Goal: Transaction & Acquisition: Purchase product/service

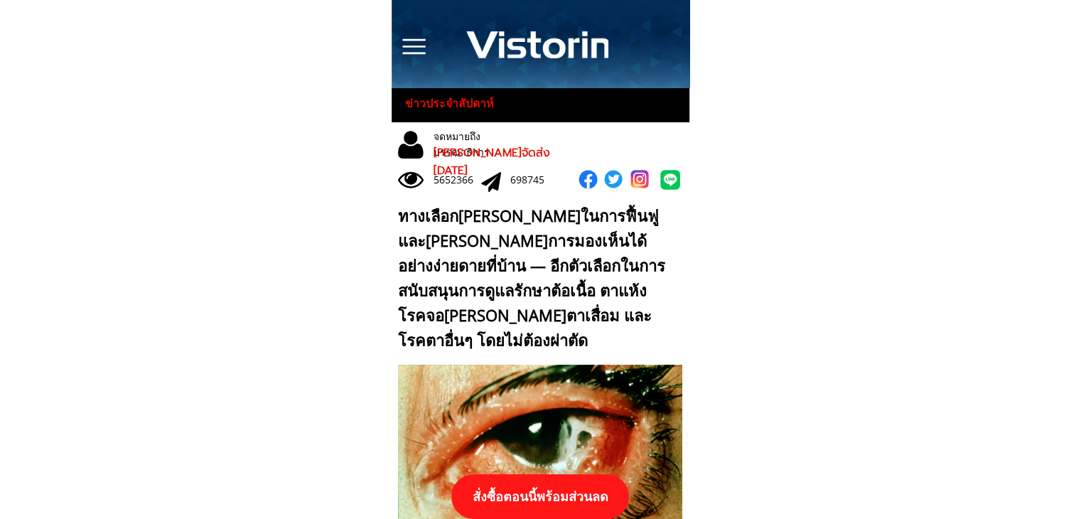
click at [567, 493] on p "สั่งซื้อตอนนี้พร้อมส่วนลด" at bounding box center [540, 496] width 178 height 45
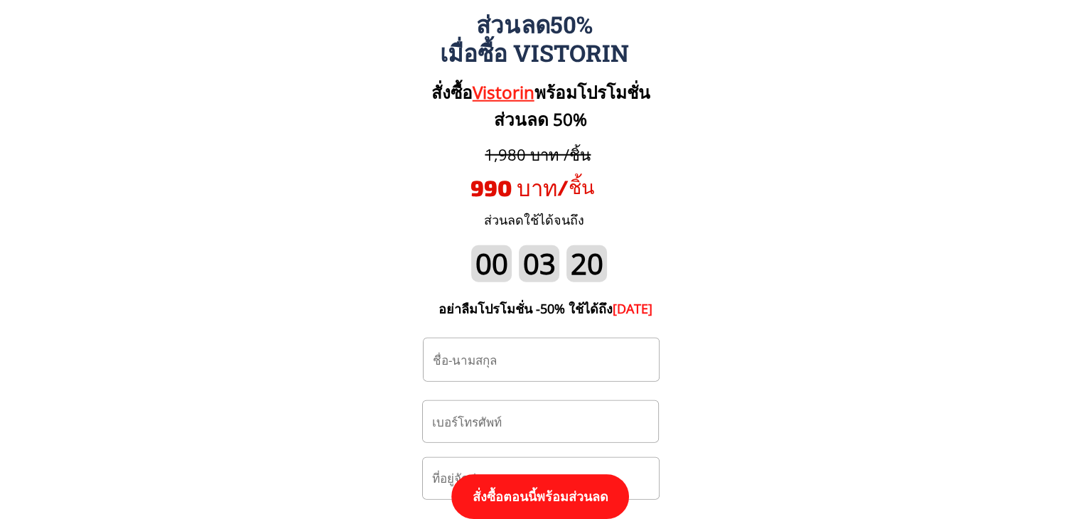
scroll to position [14905, 0]
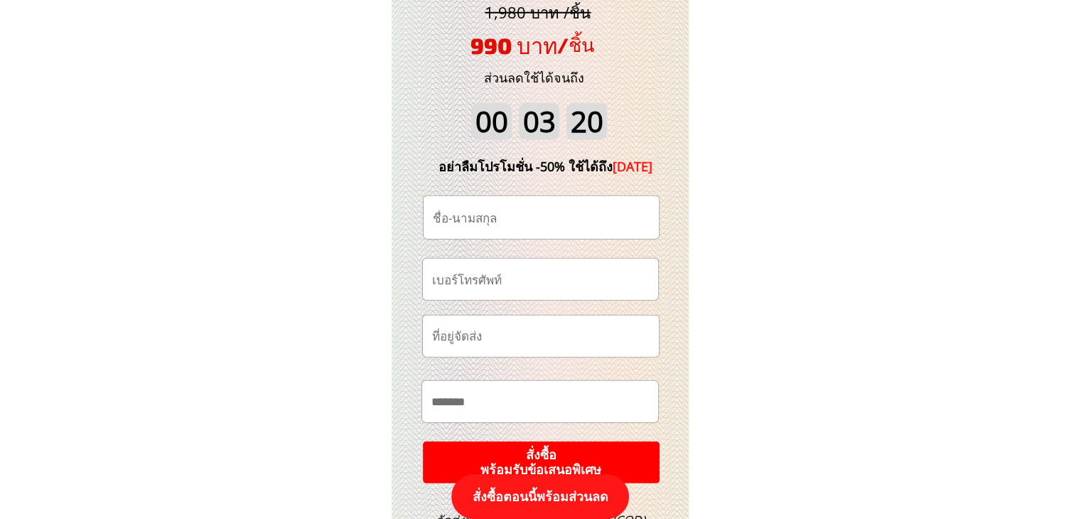
click at [540, 282] on input "tel" at bounding box center [541, 279] width 224 height 41
paste input "0885630535"
type input "0885630535"
click at [554, 220] on input "text" at bounding box center [541, 217] width 224 height 43
paste input "[PERSON_NAME]"
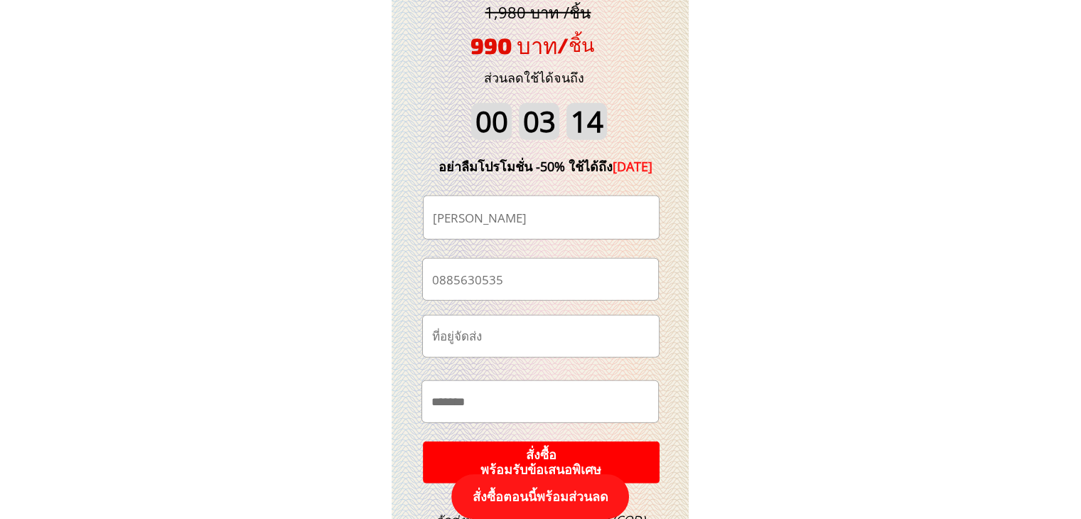
type input "[PERSON_NAME]"
click at [548, 399] on input "text" at bounding box center [540, 401] width 225 height 41
paste input "*******"
paste input "**********"
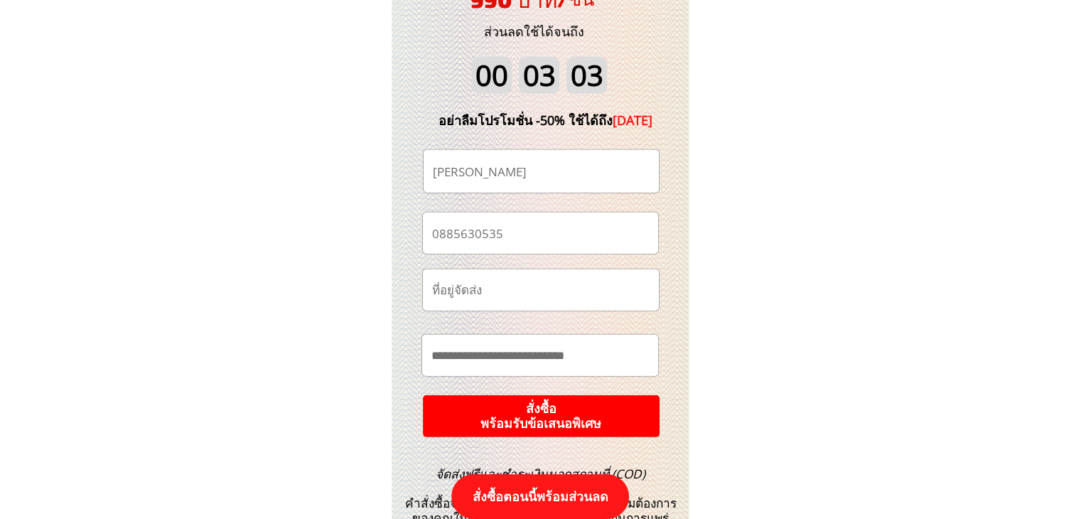
scroll to position [14976, 0]
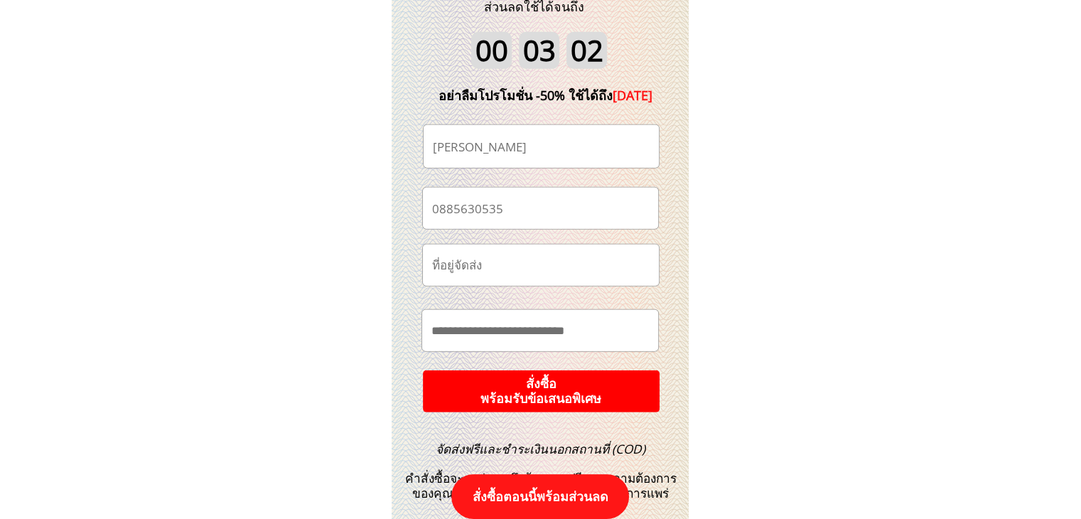
type input "**********"
click at [605, 395] on p "สั่งซื้อ พร้อมรับข้อเสนอพิเศษ" at bounding box center [541, 391] width 240 height 43
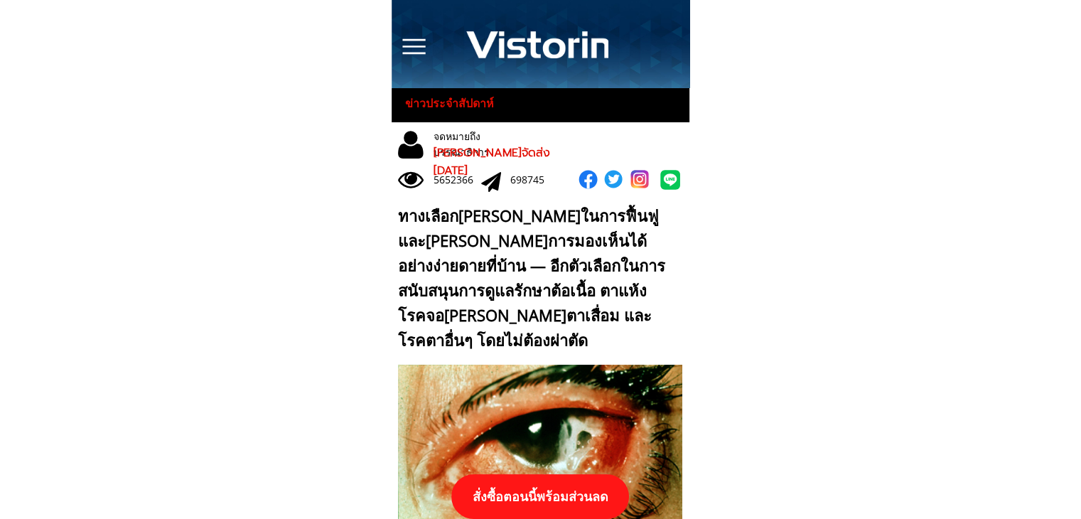
click at [554, 488] on p "สั่งซื้อตอนนี้พร้อมส่วนลด" at bounding box center [540, 496] width 178 height 45
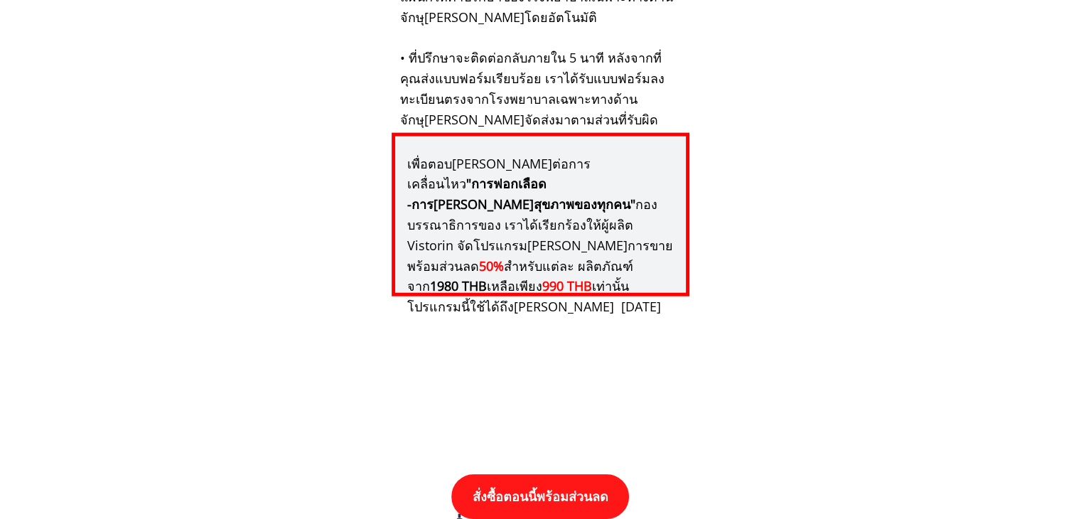
scroll to position [14763, 0]
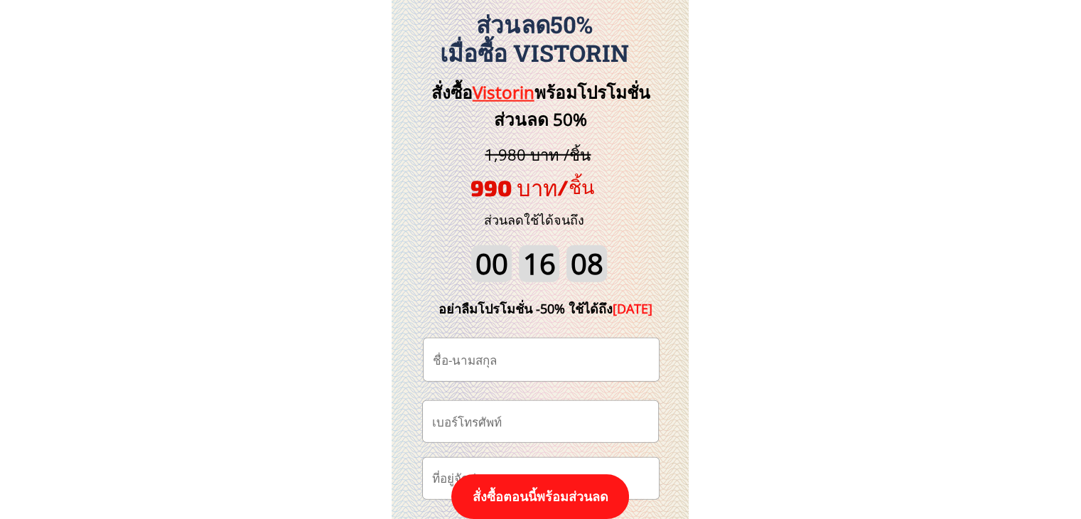
click at [552, 414] on input "tel" at bounding box center [541, 421] width 224 height 41
paste input "0817562750"
type input "0817562750"
click at [536, 349] on input "text" at bounding box center [541, 359] width 224 height 43
paste input "ริน ดนตรี"
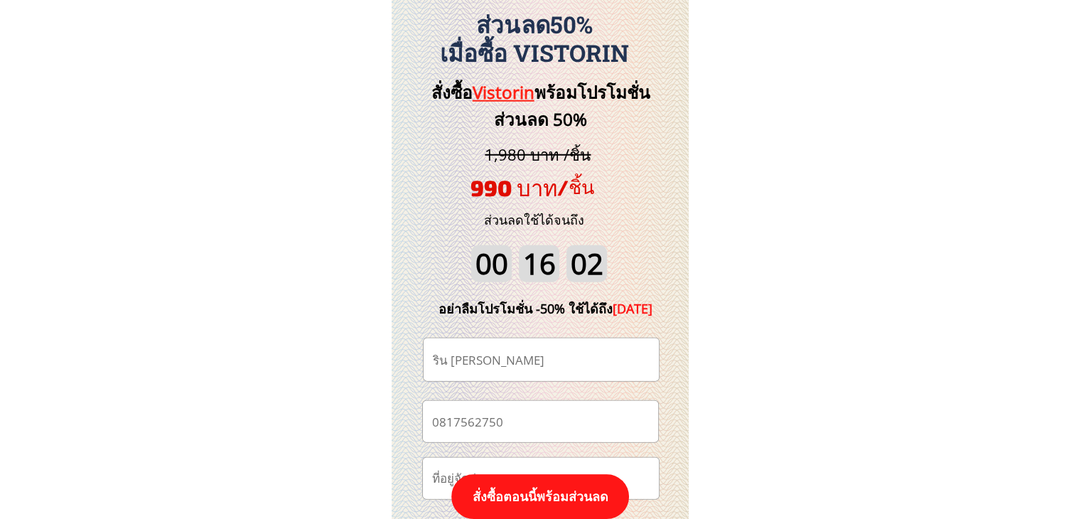
paste input "text"
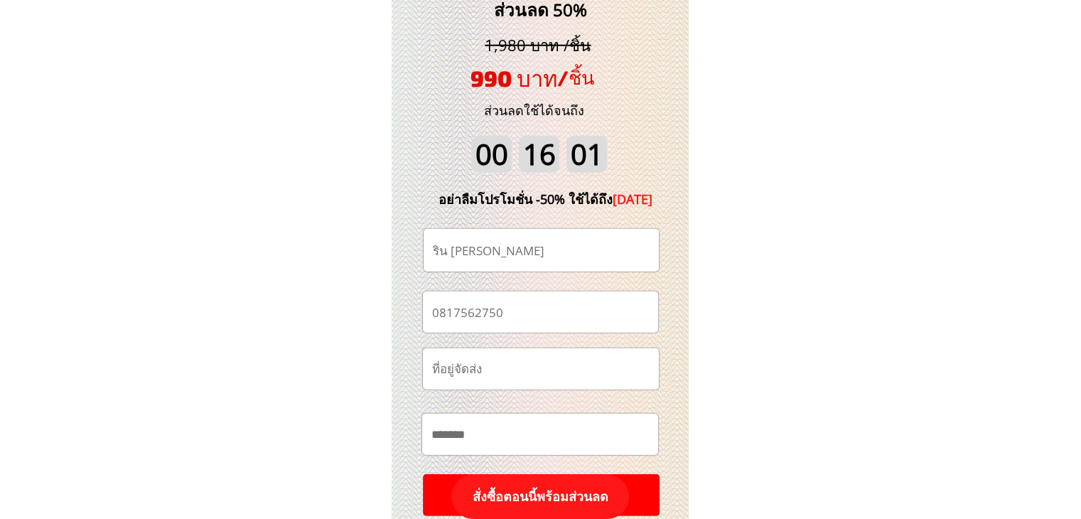
scroll to position [14976, 0]
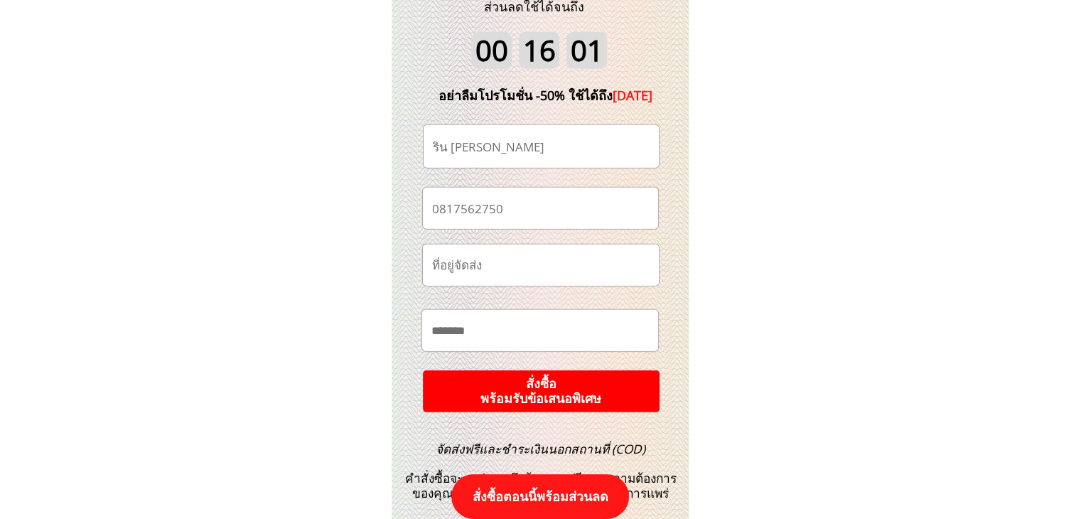
type input "ริน ดนตรี"
click at [601, 392] on p "สั่งซื้อ พร้อมรับข้อเสนอพิเศษ" at bounding box center [540, 391] width 253 height 45
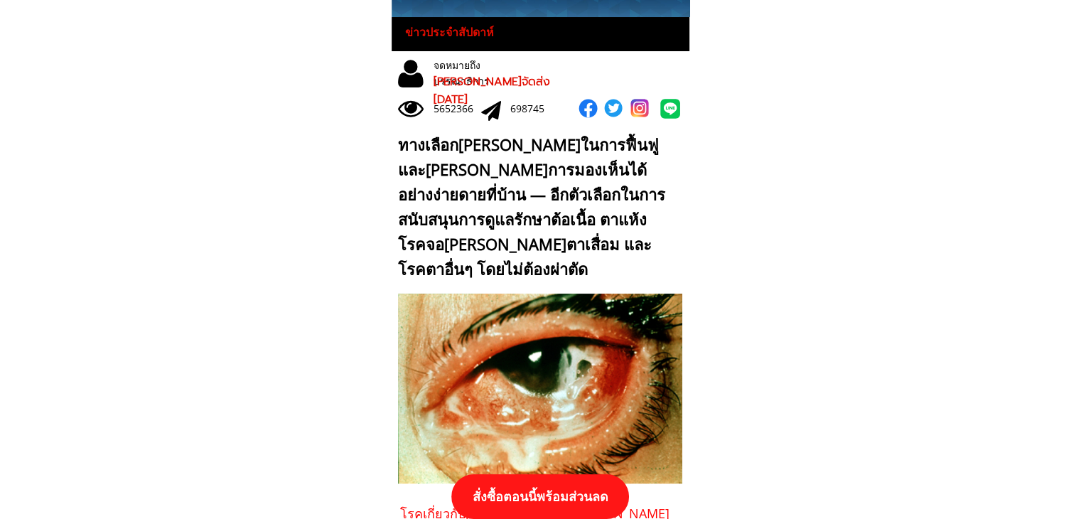
click at [572, 501] on p "สั่งซื้อตอนนี้พร้อมส่วนลด" at bounding box center [540, 496] width 178 height 45
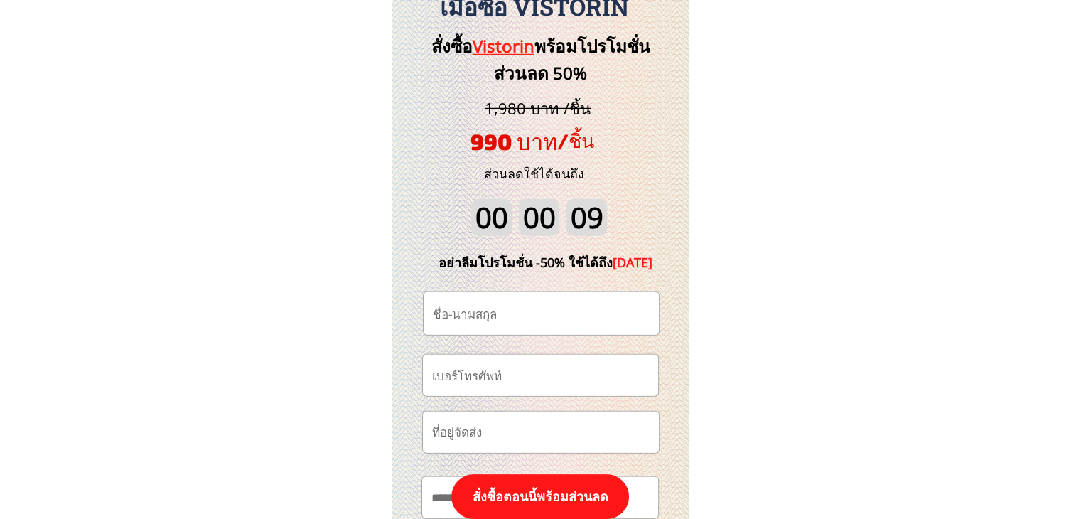
scroll to position [14834, 0]
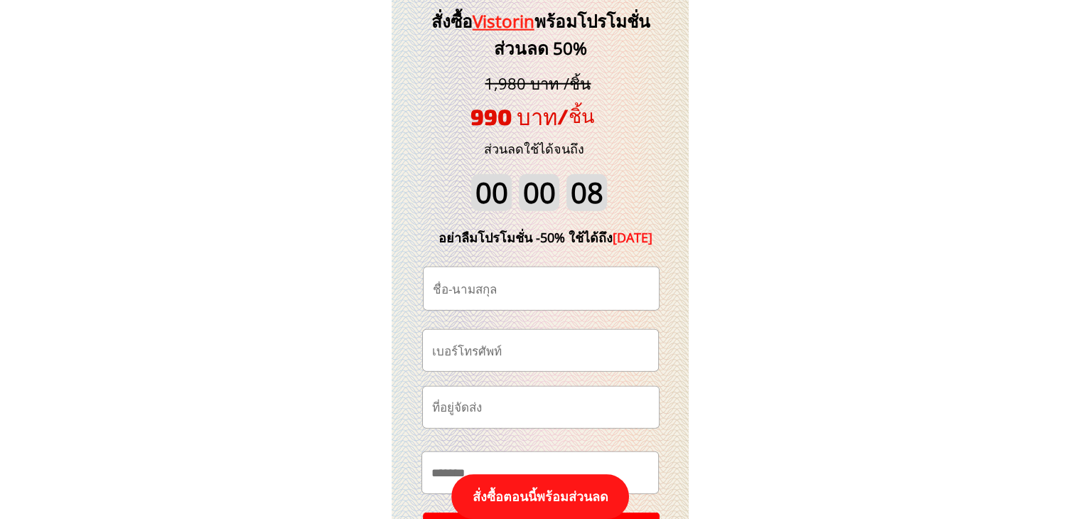
click at [564, 353] on input "tel" at bounding box center [541, 350] width 224 height 41
paste input "0613124720"
type input "0613124720"
click at [534, 293] on input "text" at bounding box center [541, 288] width 224 height 43
paste input "Peerapon Panitcha"
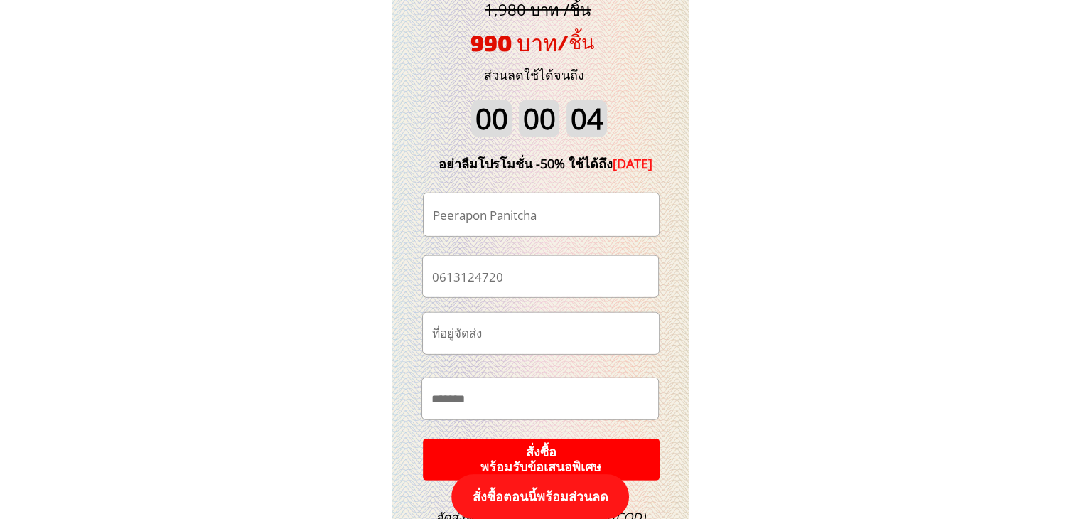
scroll to position [14976, 0]
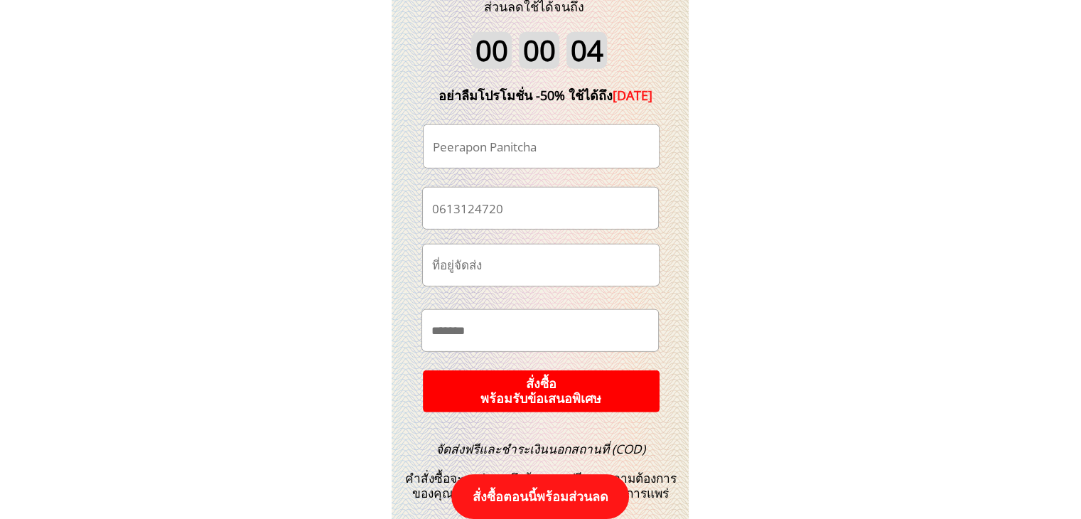
type input "Peerapon Panitcha"
click at [521, 328] on input "text" at bounding box center [540, 330] width 225 height 41
paste input "******"
paste input "****"
paste input "*********"
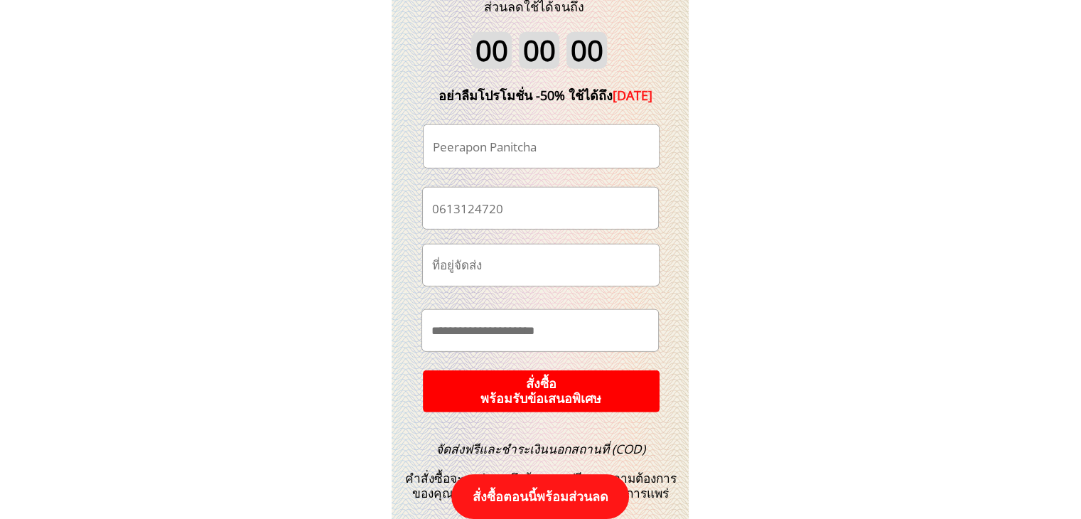
type input "**********"
click at [567, 385] on p "สั่งซื้อ พร้อมรับข้อเสนอพิเศษ" at bounding box center [540, 391] width 237 height 42
